Goal: Task Accomplishment & Management: Manage account settings

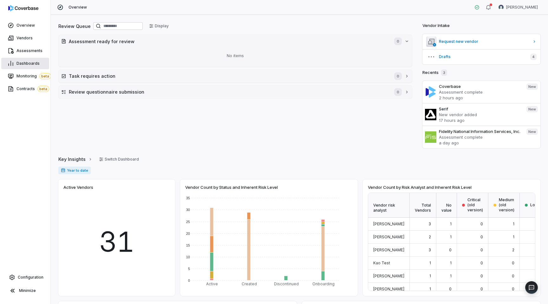
click at [31, 59] on link "Dashboards" at bounding box center [25, 63] width 48 height 11
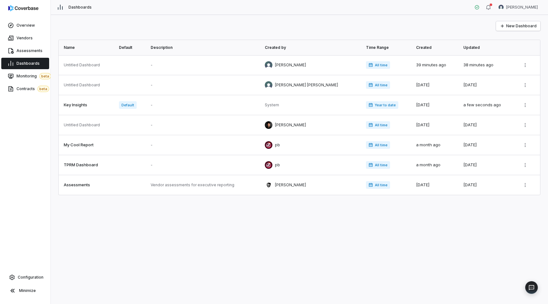
click at [27, 270] on div "Overview Vendors Assessments Dashboards Monitoring beta Contracts beta Configur…" at bounding box center [25, 152] width 50 height 304
click at [24, 276] on span "Configuration" at bounding box center [31, 277] width 26 height 5
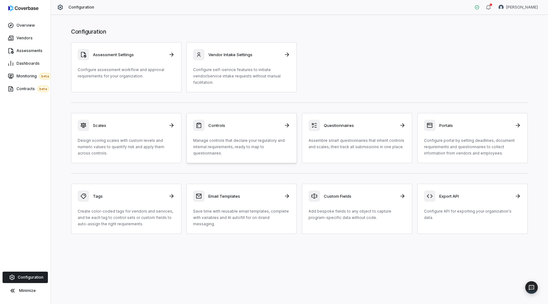
click at [235, 132] on div "Controls Manage controls that declare your regulatory and internal requirements…" at bounding box center [241, 138] width 97 height 37
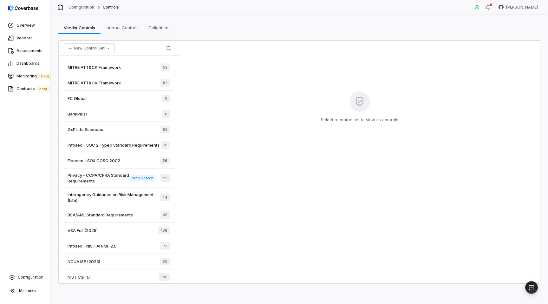
click at [100, 160] on span "Finance - SOX COSO 2002" at bounding box center [94, 161] width 53 height 6
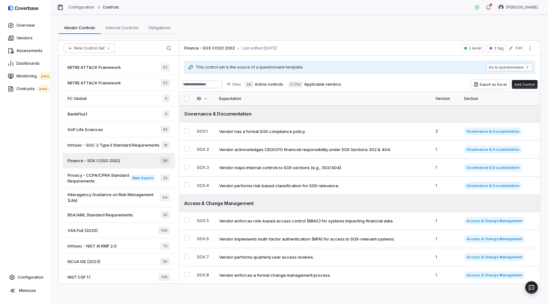
click at [520, 84] on button "Add Control" at bounding box center [525, 84] width 26 height 9
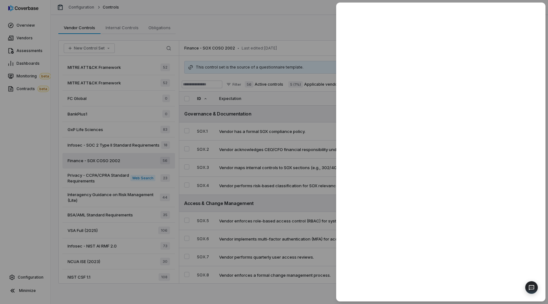
click at [274, 99] on div at bounding box center [274, 152] width 548 height 304
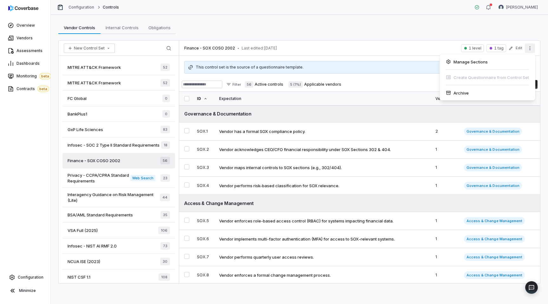
click at [528, 46] on icon "More actions" at bounding box center [530, 48] width 5 height 5
click at [472, 63] on div "Manage Sections" at bounding box center [487, 62] width 91 height 10
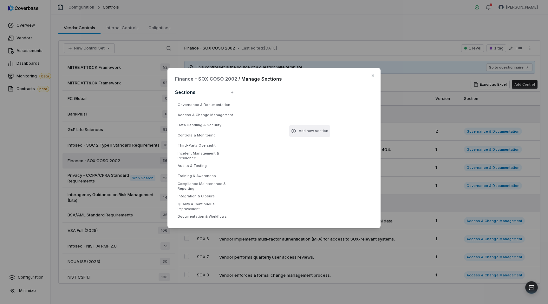
click at [301, 132] on button "Add new section" at bounding box center [309, 130] width 41 height 11
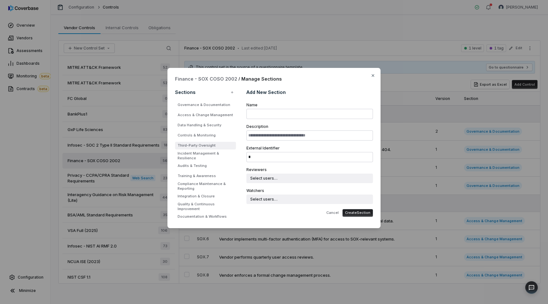
drag, startPoint x: 204, startPoint y: 105, endPoint x: 205, endPoint y: 148, distance: 42.9
click at [205, 148] on ul "Governance & Documentation Access & Change Management Data Handling & Security …" at bounding box center [205, 160] width 61 height 119
click at [374, 74] on icon "button" at bounding box center [373, 75] width 5 height 5
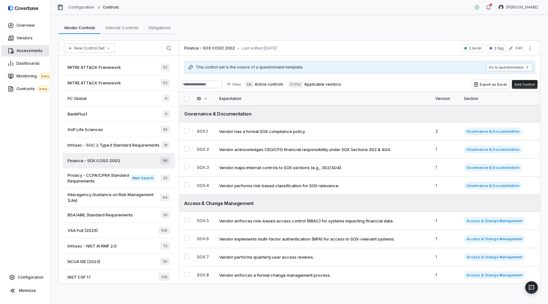
click at [26, 48] on span "Assessments" at bounding box center [30, 50] width 26 height 5
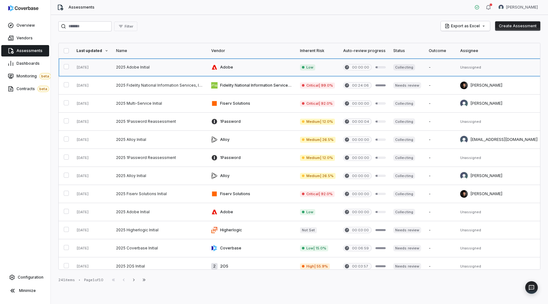
click at [176, 66] on link at bounding box center [159, 67] width 95 height 18
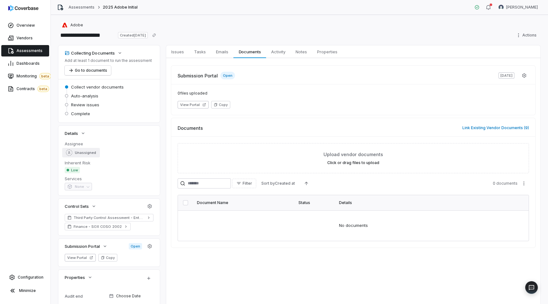
click at [87, 154] on span "Unassigned" at bounding box center [85, 152] width 21 height 5
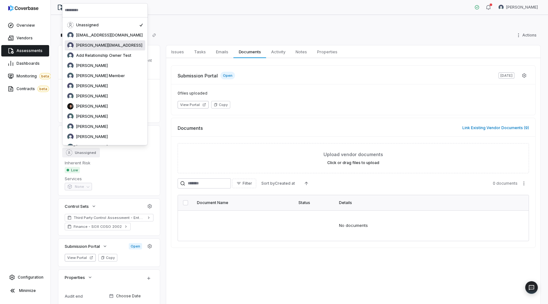
click at [82, 49] on div "[PERSON_NAME][EMAIL_ADDRESS]" at bounding box center [105, 45] width 81 height 10
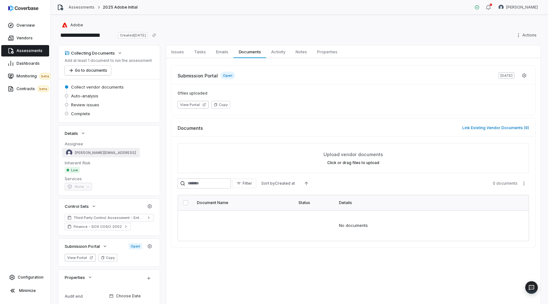
click at [104, 154] on span "[PERSON_NAME][EMAIL_ADDRESS]" at bounding box center [105, 152] width 61 height 5
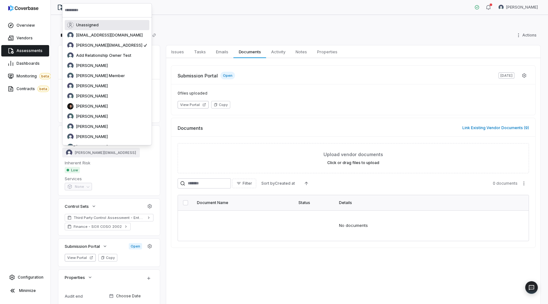
click at [90, 23] on span "Unassigned" at bounding box center [87, 25] width 23 height 5
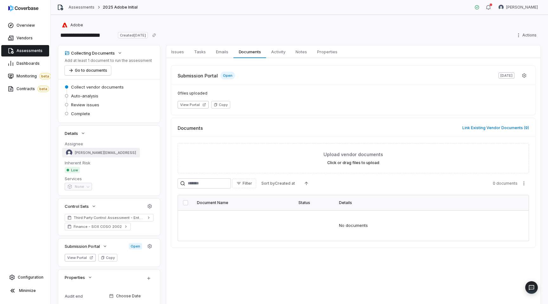
click at [88, 156] on div "[PERSON_NAME][EMAIL_ADDRESS]" at bounding box center [101, 152] width 70 height 6
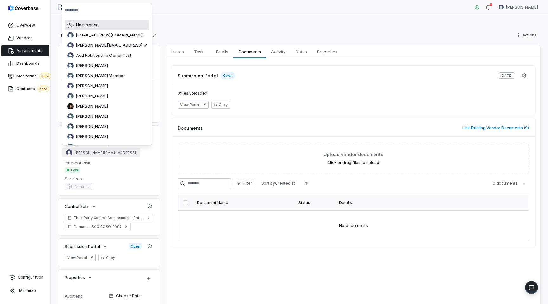
click at [74, 24] on div "Unassigned" at bounding box center [107, 25] width 80 height 6
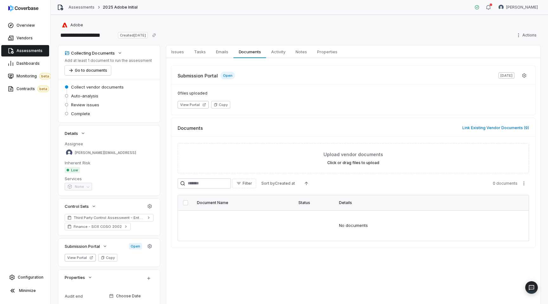
type textarea "*"
